Goal: Transaction & Acquisition: Purchase product/service

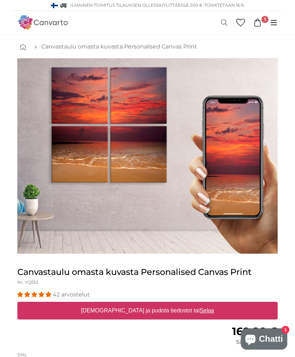
click at [264, 23] on link "1" at bounding box center [258, 23] width 16 height 8
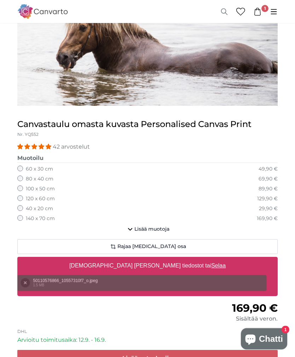
scroll to position [83, 0]
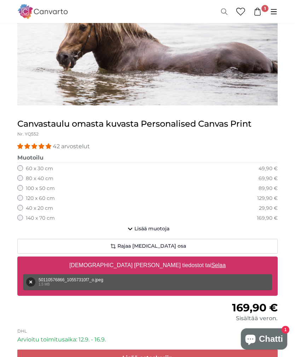
click at [174, 279] on div "Poista Yritä uudelleen Poista Lataa Peruuta Yritä uudelleen Poista 50110576866_…" at bounding box center [147, 282] width 249 height 16
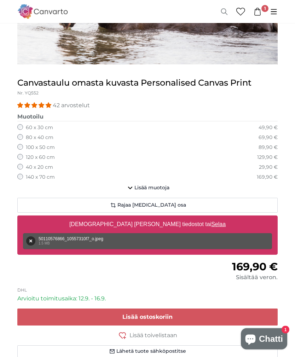
scroll to position [125, 0]
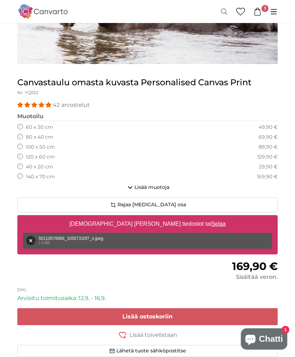
click at [211, 225] on u "Selaa" at bounding box center [218, 224] width 15 height 6
click at [183, 217] on input "Vedä ja pudota tiedostot tai Selaa" at bounding box center [147, 216] width 261 height 2
type input "**********"
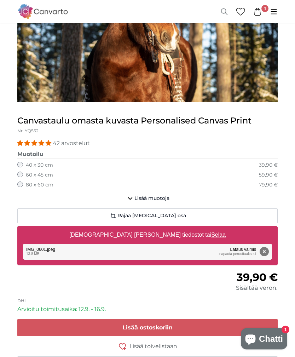
scroll to position [145, 0]
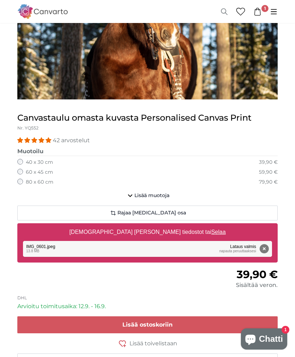
click at [161, 196] on span "Lisää muotoja" at bounding box center [152, 195] width 35 height 7
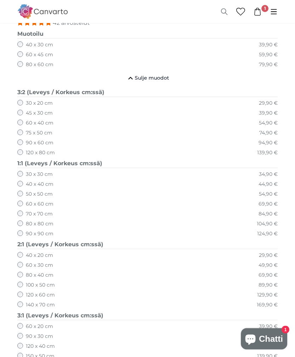
scroll to position [262, 0]
click at [24, 302] on div "140 x 70 cm 169,90 €" at bounding box center [147, 305] width 261 height 7
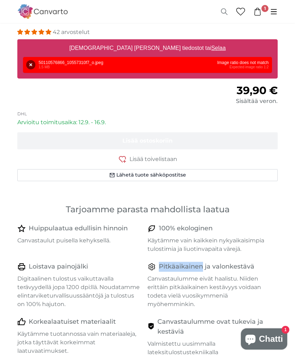
click at [267, 225] on div "100% ekologinen" at bounding box center [210, 229] width 125 height 10
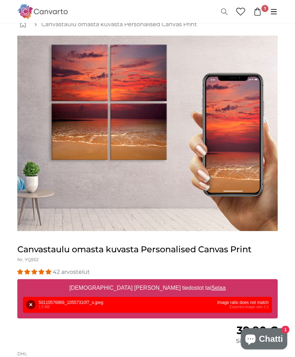
scroll to position [23, 0]
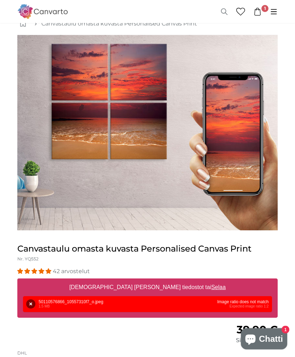
click at [32, 307] on button "Poista" at bounding box center [30, 304] width 9 height 9
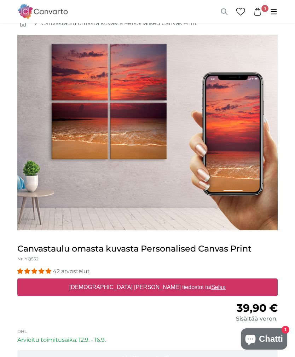
click at [211, 287] on u "Selaa" at bounding box center [218, 287] width 15 height 6
click at [185, 281] on input "[DEMOGRAPHIC_DATA] ja pudota tiedostot tai Selaa" at bounding box center [147, 280] width 261 height 2
type input "**********"
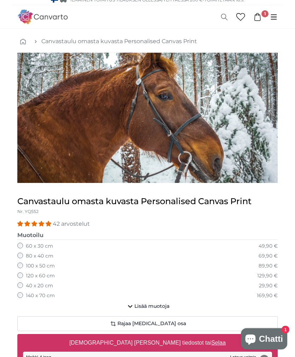
scroll to position [0, 0]
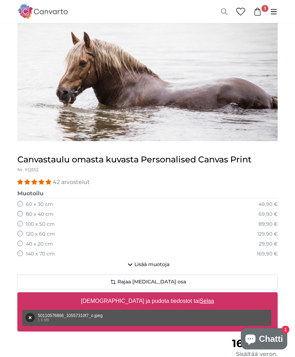
scroll to position [47, 0]
click at [200, 301] on u "Selaa" at bounding box center [207, 301] width 15 height 6
click at [182, 295] on input "Vedä ja pudota tiedostot tai Selaa" at bounding box center [147, 294] width 261 height 2
click at [200, 299] on u "Selaa" at bounding box center [207, 301] width 15 height 6
click at [186, 295] on input "[DEMOGRAPHIC_DATA] ja pudota tiedostot tai Selaa" at bounding box center [147, 294] width 261 height 2
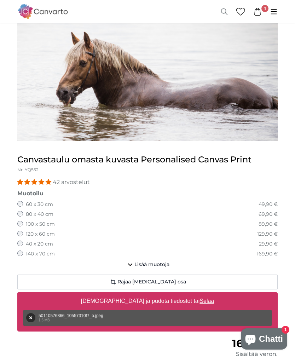
type input "**********"
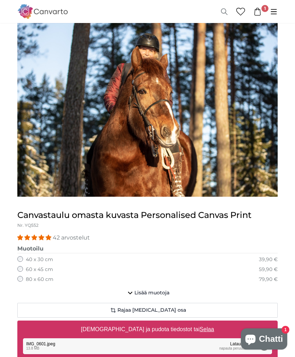
click at [155, 293] on span "Lisää muotoja" at bounding box center [152, 293] width 35 height 7
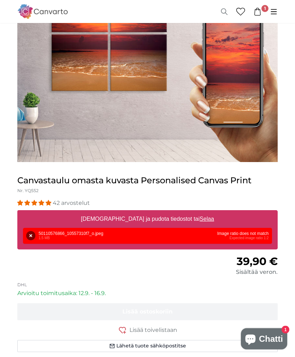
scroll to position [93, 0]
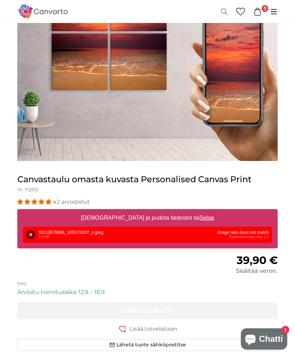
click at [33, 232] on button "Poista" at bounding box center [30, 234] width 9 height 9
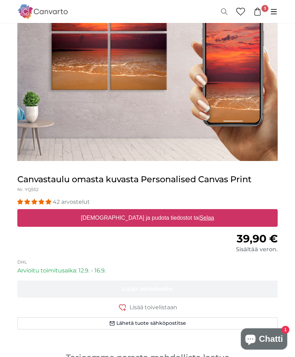
click at [165, 220] on label "[DEMOGRAPHIC_DATA] ja pudota tiedostot tai Selaa" at bounding box center [147, 218] width 139 height 14
click at [165, 211] on input "[DEMOGRAPHIC_DATA] ja pudota tiedostot tai Selaa" at bounding box center [147, 210] width 261 height 2
type input "**********"
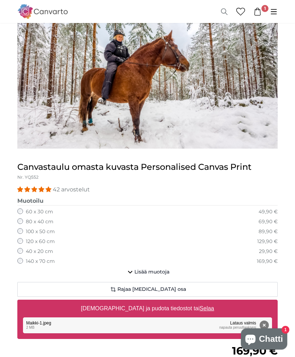
scroll to position [42, 0]
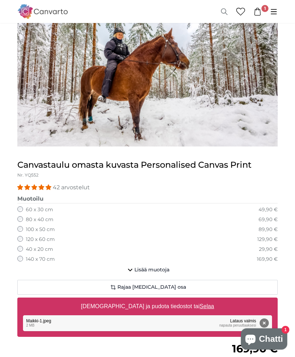
click at [182, 286] on button "Rajaa [MEDICAL_DATA] osa" at bounding box center [147, 287] width 261 height 15
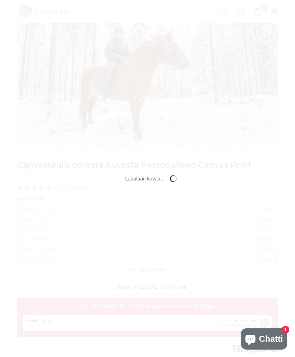
scroll to position [0, 0]
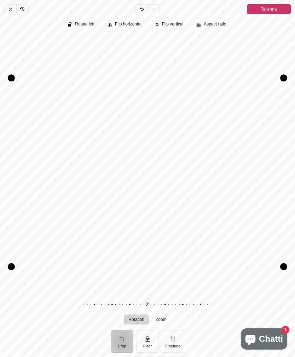
click at [8, 4] on span "Peruuta" at bounding box center [10, 9] width 12 height 10
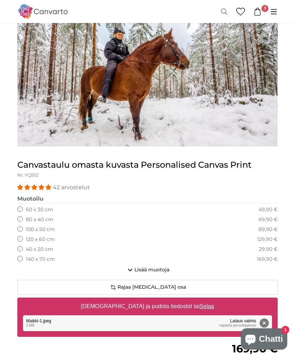
click at [185, 288] on button "Rajaa [MEDICAL_DATA] osa" at bounding box center [147, 287] width 261 height 15
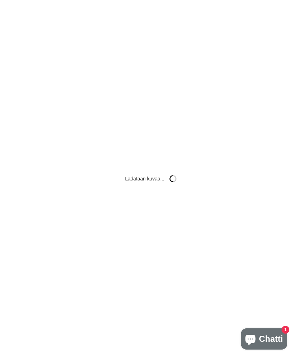
scroll to position [0, 0]
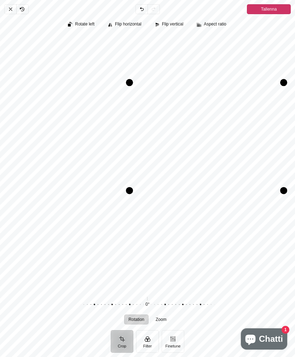
click at [276, 9] on span "Tallenna" at bounding box center [269, 9] width 16 height 9
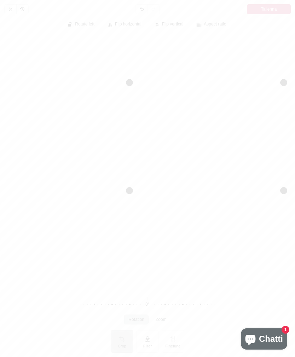
scroll to position [42, 0]
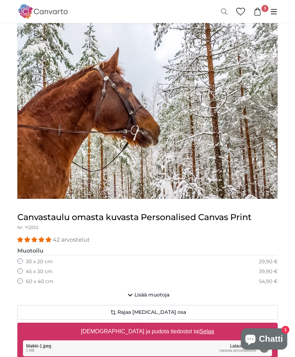
click at [183, 312] on button "Rajaa [MEDICAL_DATA] osa" at bounding box center [147, 312] width 261 height 15
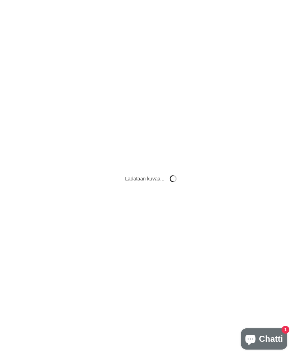
scroll to position [0, 0]
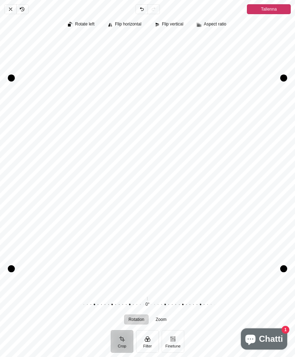
click at [11, 8] on icon "Pintura" at bounding box center [11, 9] width 6 height 6
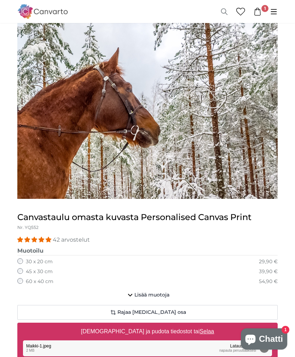
click at [168, 296] on span "Lisää muotoja" at bounding box center [152, 295] width 35 height 7
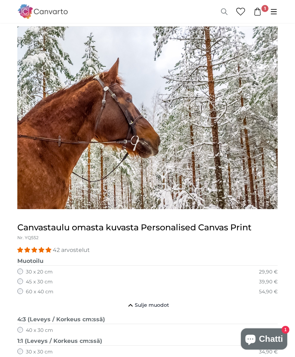
scroll to position [0, 0]
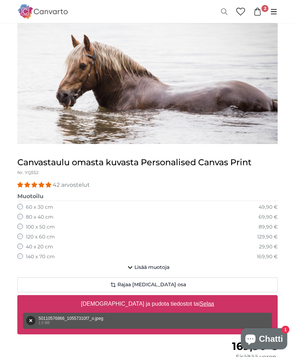
scroll to position [45, 0]
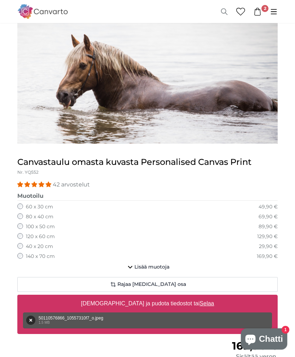
click at [200, 301] on u "Selaa" at bounding box center [207, 304] width 15 height 6
click at [185, 297] on input "Vedä ja pudota tiedostot tai Selaa" at bounding box center [147, 296] width 261 height 2
type input "**********"
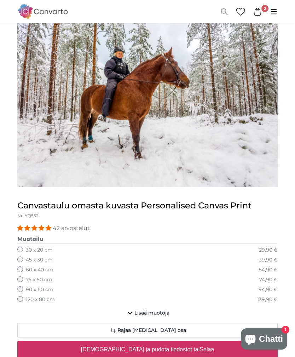
click at [155, 310] on span "Lisää muotoja" at bounding box center [152, 313] width 35 height 7
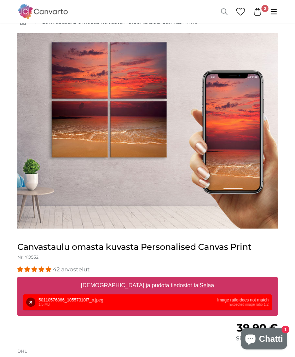
scroll to position [26, 0]
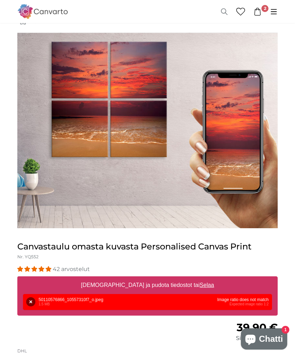
click at [30, 306] on button "Poista" at bounding box center [30, 302] width 9 height 9
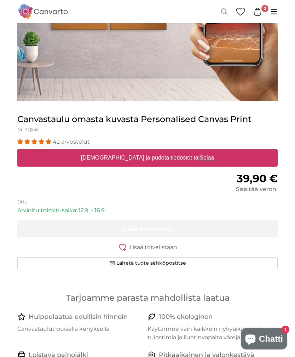
scroll to position [153, 0]
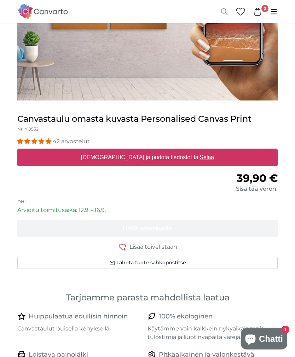
click at [200, 157] on u "Selaa" at bounding box center [207, 158] width 15 height 6
click at [185, 151] on input "Vedä ja pudota tiedostot tai Selaa" at bounding box center [147, 150] width 261 height 2
type input "**********"
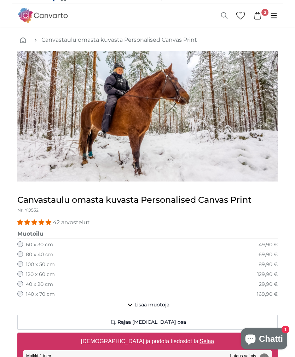
scroll to position [7, 0]
click at [212, 325] on button "Rajaa [MEDICAL_DATA] osa" at bounding box center [147, 322] width 261 height 15
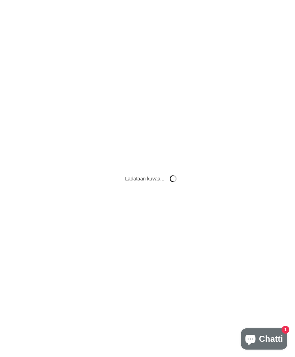
scroll to position [0, 0]
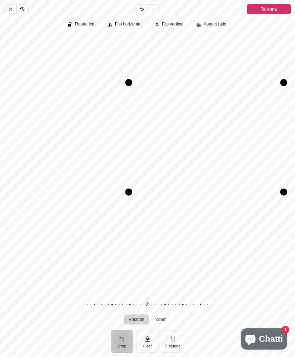
click at [276, 8] on span "Tallenna" at bounding box center [269, 9] width 16 height 9
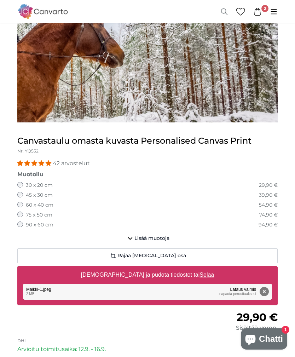
scroll to position [128, 0]
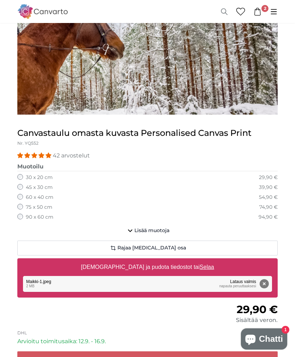
click at [166, 249] on span "Rajaa [MEDICAL_DATA] osa" at bounding box center [152, 248] width 69 height 7
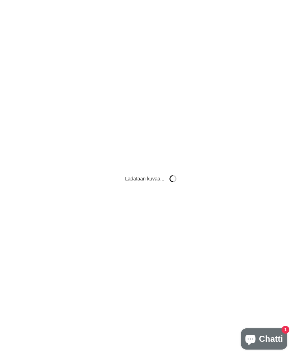
scroll to position [0, 0]
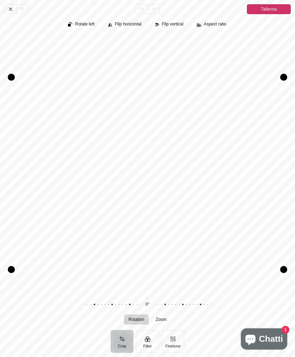
click at [270, 7] on span "Tallenna" at bounding box center [269, 9] width 16 height 9
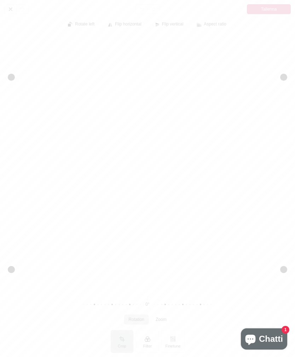
scroll to position [128, 0]
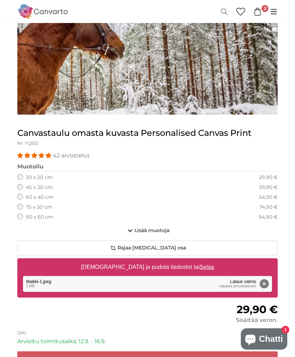
click at [159, 232] on button "Lisää muotoja" at bounding box center [147, 231] width 261 height 14
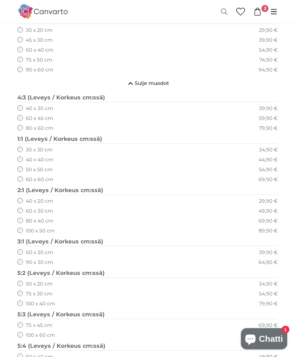
scroll to position [275, 0]
click at [26, 332] on label "100 x 60 cm" at bounding box center [40, 335] width 29 height 7
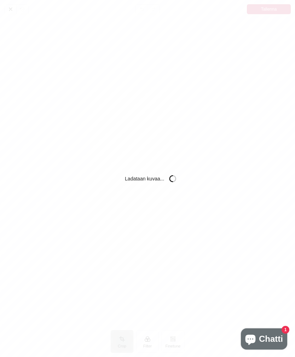
scroll to position [0, 0]
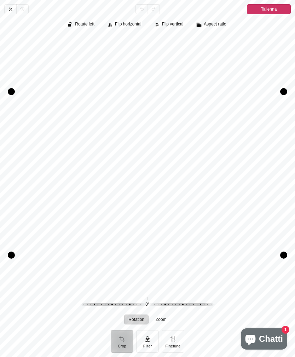
click at [11, 8] on icon "Pintura" at bounding box center [11, 9] width 6 height 6
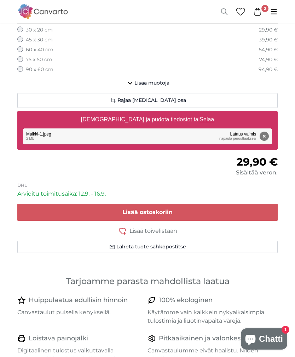
click at [161, 81] on span "Lisää muotoja" at bounding box center [152, 83] width 35 height 7
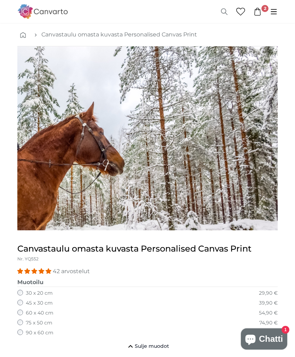
scroll to position [11, 0]
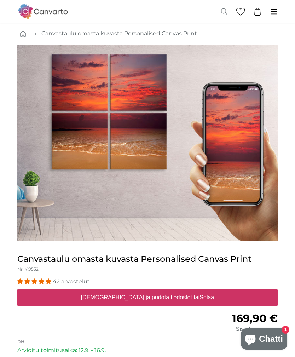
click at [200, 298] on u "Selaa" at bounding box center [207, 298] width 15 height 6
click at [186, 291] on input "[DEMOGRAPHIC_DATA] ja pudota tiedostot tai Selaa" at bounding box center [147, 290] width 261 height 2
type input "**********"
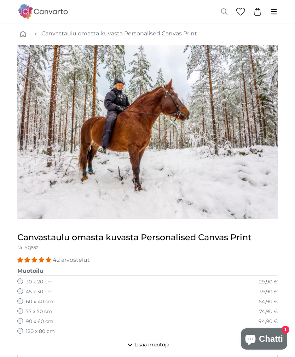
click at [155, 318] on div "90 x 60 cm 94,90 €" at bounding box center [147, 321] width 261 height 7
click at [158, 342] on span "Lisää muotoja" at bounding box center [152, 345] width 35 height 7
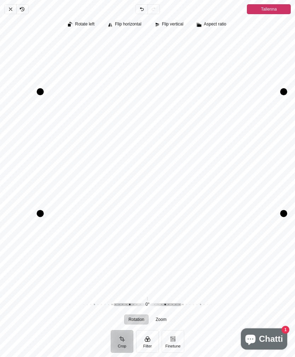
click at [277, 8] on span "Tallenna" at bounding box center [269, 9] width 16 height 9
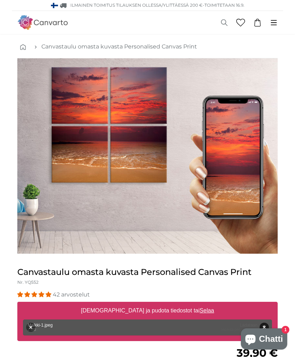
scroll to position [204, 0]
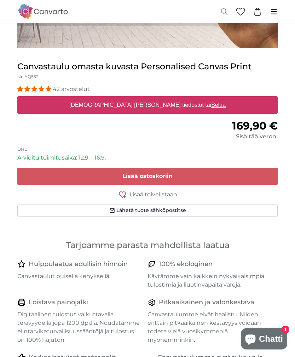
scroll to position [206, 0]
click at [211, 104] on u "Selaa" at bounding box center [218, 105] width 15 height 6
click at [184, 98] on input "[DEMOGRAPHIC_DATA] [PERSON_NAME] tiedostot tai Selaa" at bounding box center [147, 97] width 261 height 2
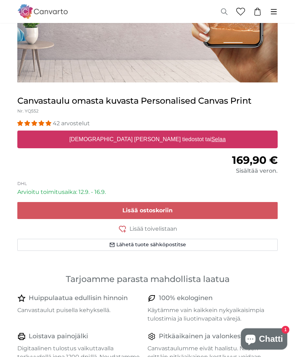
scroll to position [169, 0]
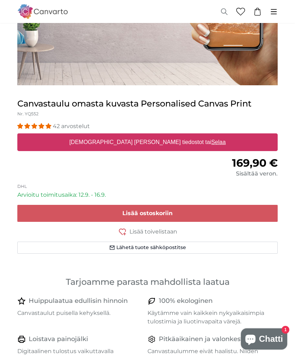
click at [186, 146] on label "[DEMOGRAPHIC_DATA] [PERSON_NAME] tiedostot tai Selaa" at bounding box center [148, 142] width 162 height 14
click at [186, 136] on input "Vedä ja pudota tiedostot tai Selaa" at bounding box center [147, 135] width 261 height 2
type input "**********"
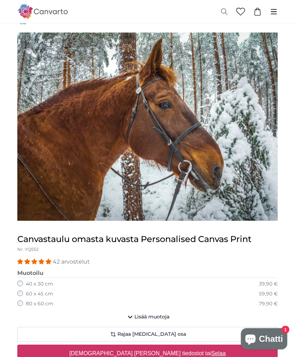
scroll to position [26, 0]
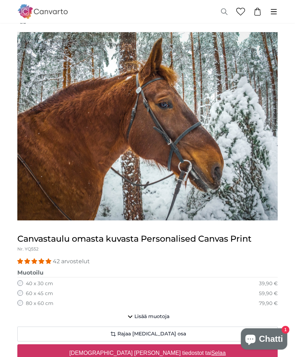
click at [135, 314] on span "Lisää muotoja" at bounding box center [152, 316] width 35 height 7
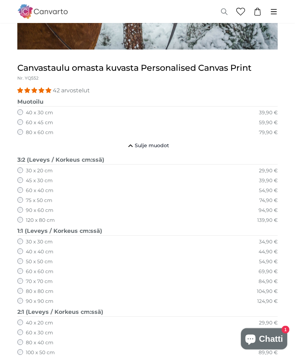
scroll to position [197, 0]
click at [23, 227] on legend "1:1 (Leveys / Korkeus cm:ssä)" at bounding box center [147, 231] width 261 height 9
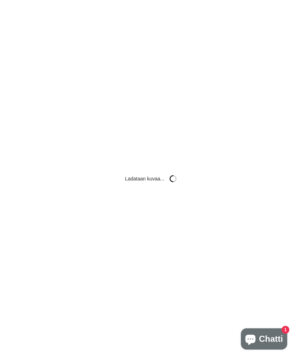
scroll to position [0, 0]
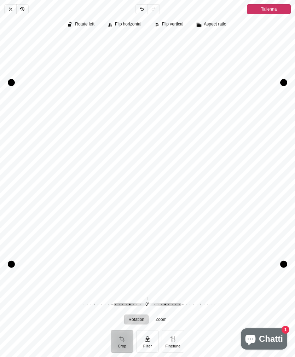
click at [268, 9] on span "Tallenna" at bounding box center [269, 9] width 16 height 9
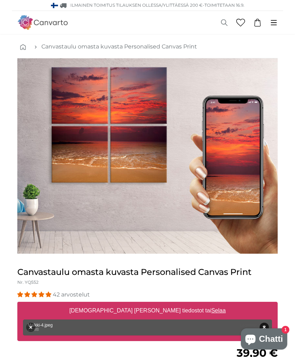
scroll to position [198, 0]
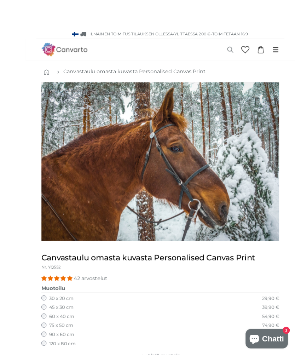
scroll to position [5, 0]
